Goal: Information Seeking & Learning: Learn about a topic

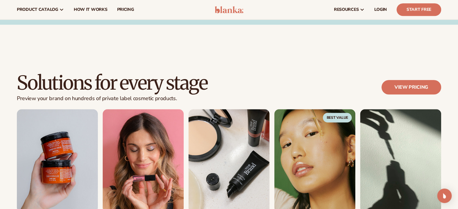
scroll to position [469, 0]
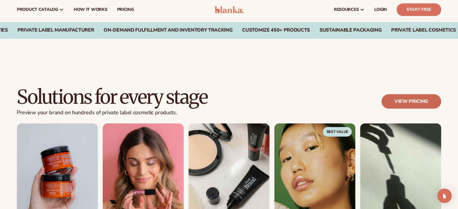
click at [409, 101] on link "View pricing" at bounding box center [411, 101] width 60 height 14
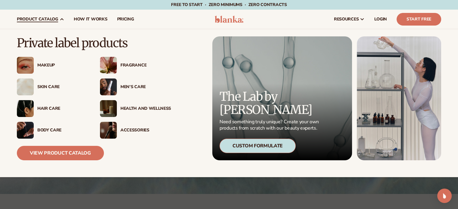
click at [53, 65] on div "Makeup" at bounding box center [62, 65] width 51 height 5
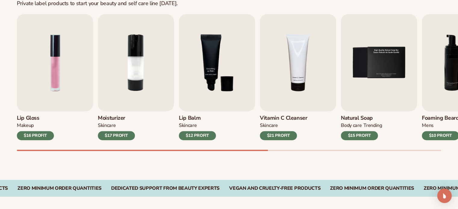
scroll to position [205, 0]
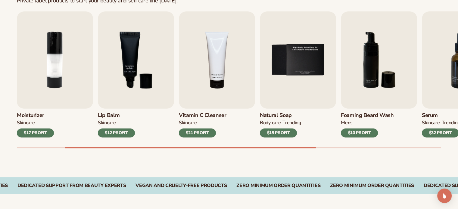
drag, startPoint x: 199, startPoint y: 21, endPoint x: 307, endPoint y: 161, distance: 176.7
click at [307, 161] on div "Best sellers Private label products to start your beauty and self care line tod…" at bounding box center [229, 67] width 458 height 220
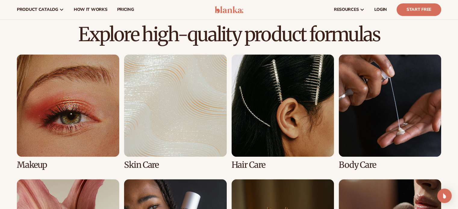
scroll to position [397, 0]
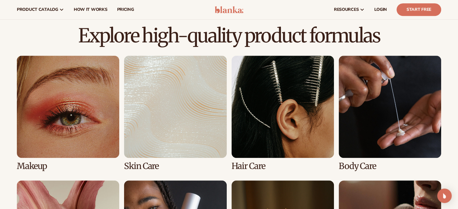
click at [273, 110] on link "3 / 8" at bounding box center [282, 113] width 102 height 115
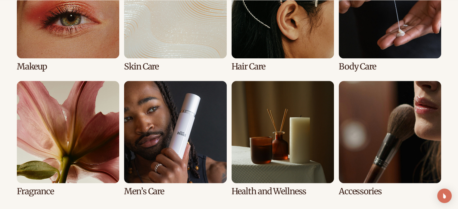
scroll to position [507, 0]
